Goal: Task Accomplishment & Management: Use online tool/utility

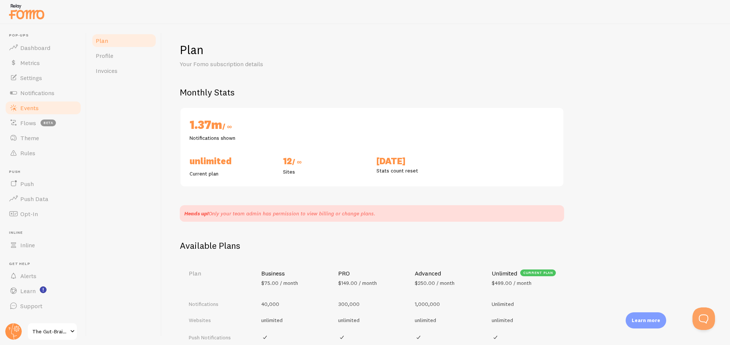
click at [36, 112] on link "Events" at bounding box center [43, 107] width 77 height 15
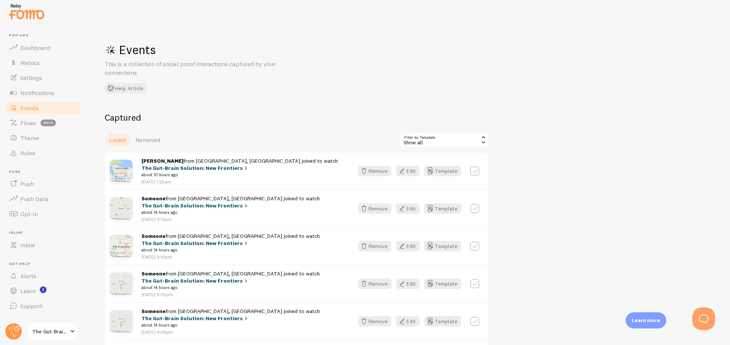
click at [54, 334] on span "The Gut-Brain Solution: New Frontiers" at bounding box center [50, 331] width 36 height 9
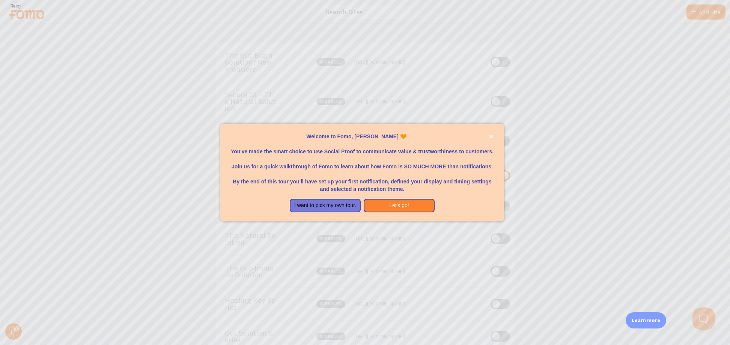
click at [244, 178] on p "By the end of this tour you'll have set up your first notification, defined you…" at bounding box center [362, 181] width 266 height 23
click at [341, 206] on button "I want to pick my own tour." at bounding box center [325, 206] width 71 height 14
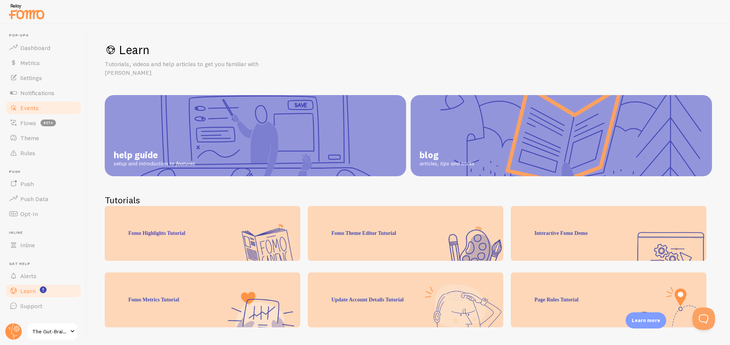
click at [33, 110] on span "Events" at bounding box center [29, 108] width 18 height 8
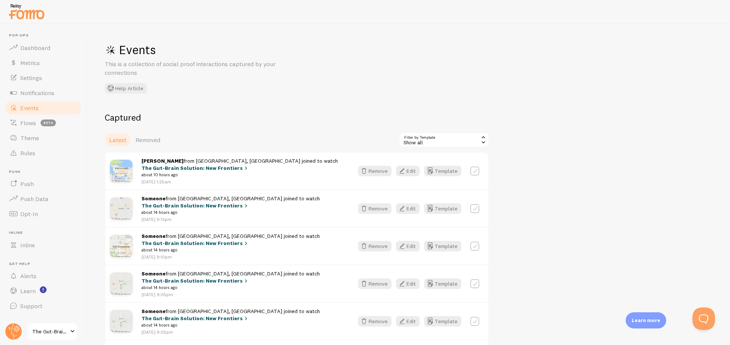
click at [438, 144] on div "Show all" at bounding box center [444, 139] width 90 height 15
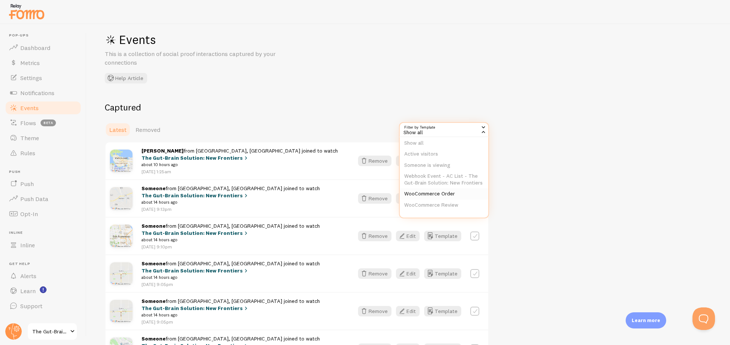
scroll to position [15, 0]
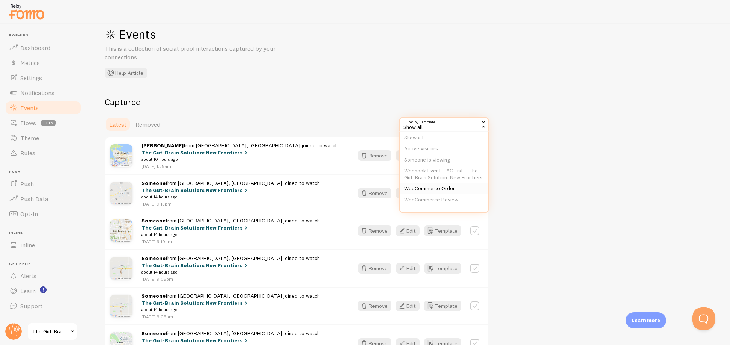
click at [446, 188] on li "WooCommerce Order" at bounding box center [444, 188] width 89 height 11
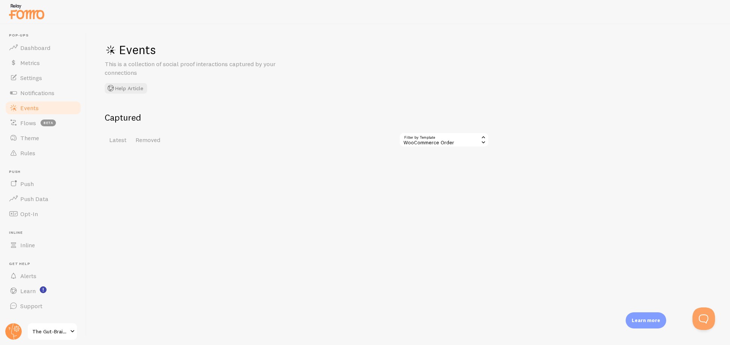
click at [59, 335] on span "The Gut-Brain Solution: New Frontiers" at bounding box center [50, 331] width 36 height 9
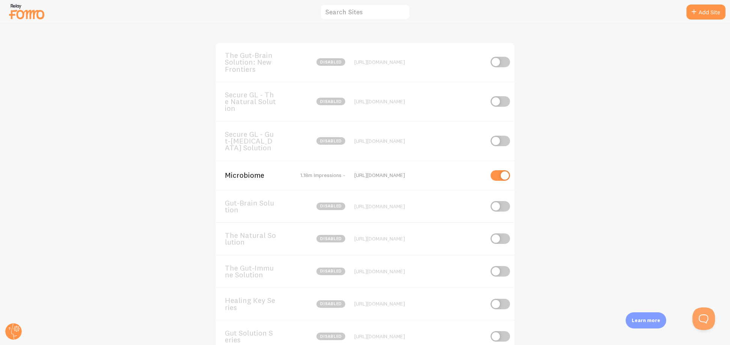
click at [248, 174] on span "Microbiome" at bounding box center [255, 175] width 60 height 7
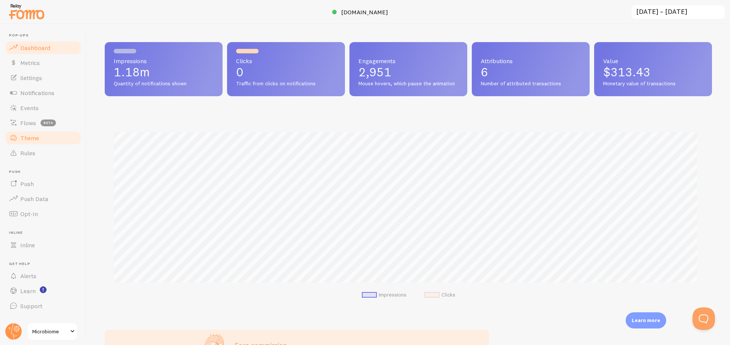
scroll to position [197, 602]
click at [34, 107] on span "Events" at bounding box center [29, 108] width 18 height 8
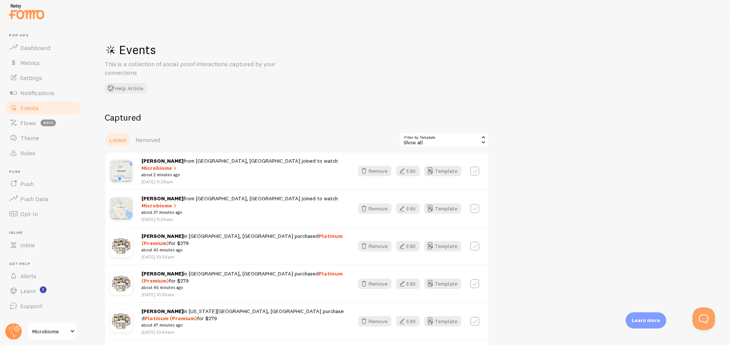
click at [442, 143] on div "Show all" at bounding box center [444, 139] width 90 height 15
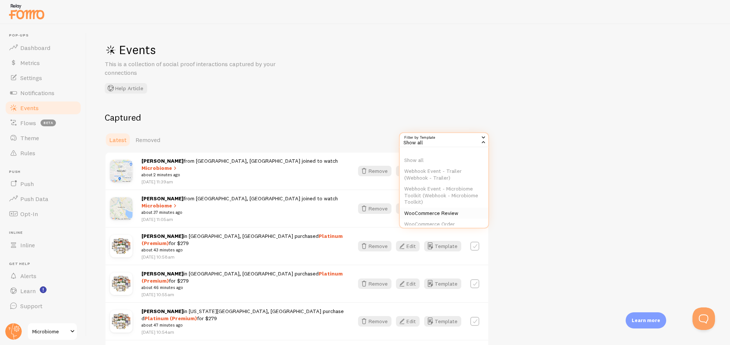
scroll to position [13, 0]
click at [445, 211] on li "WooCommerce Order" at bounding box center [444, 211] width 89 height 11
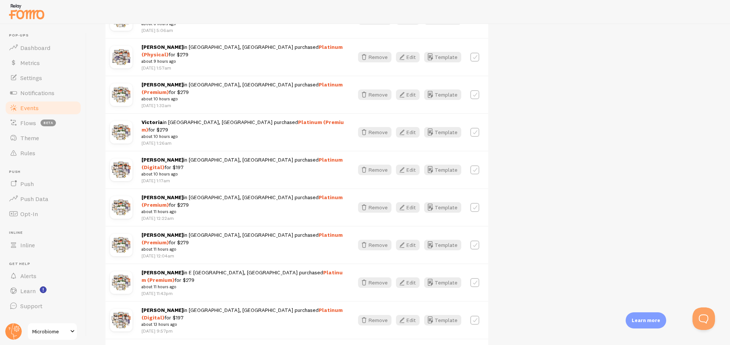
scroll to position [814, 0]
